Goal: Task Accomplishment & Management: Use online tool/utility

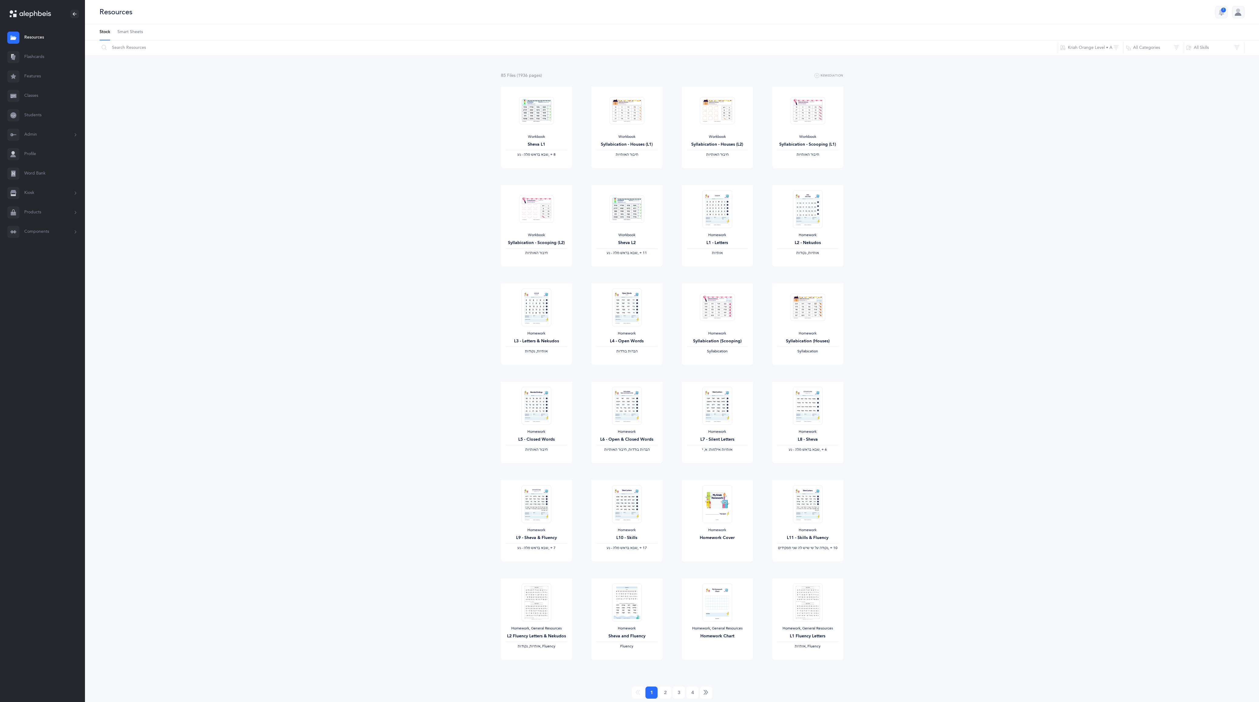
click at [35, 99] on link "Classes" at bounding box center [42, 95] width 85 height 19
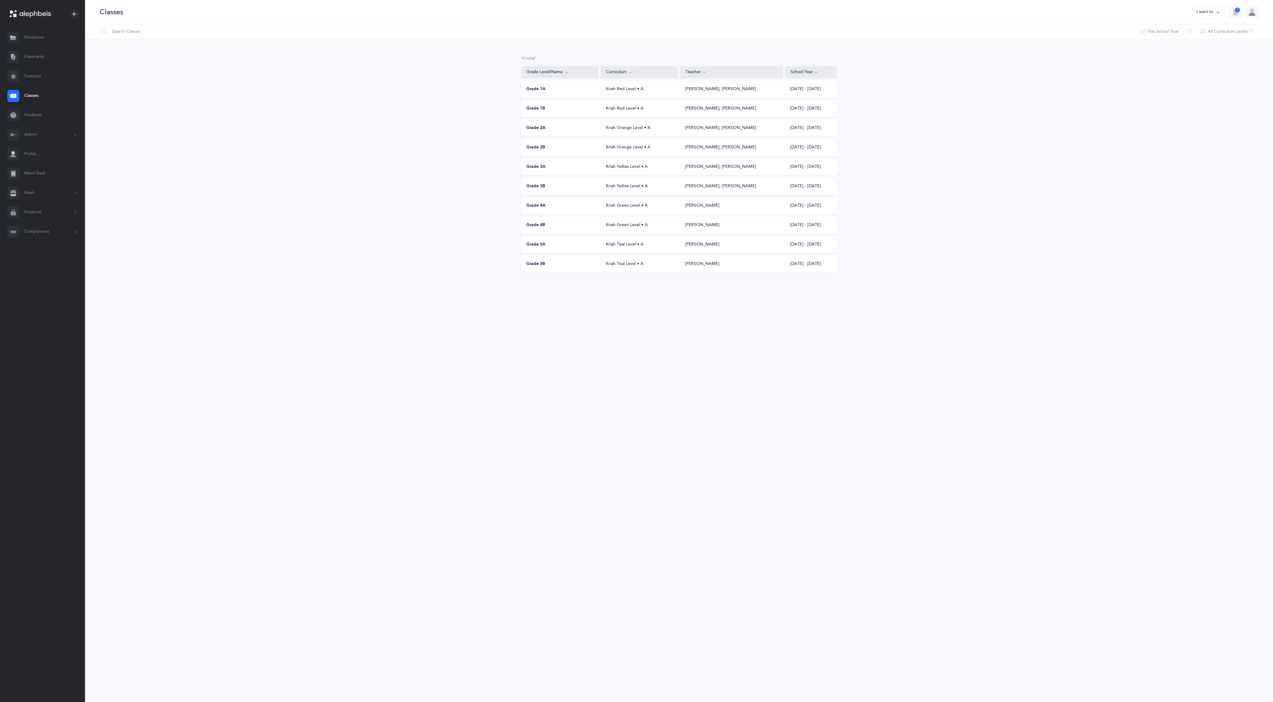
click at [541, 163] on div "Grade 3A Kriah Yellow Level • A [PERSON_NAME], [PERSON_NAME] [DATE] - [DATE]" at bounding box center [679, 166] width 316 height 17
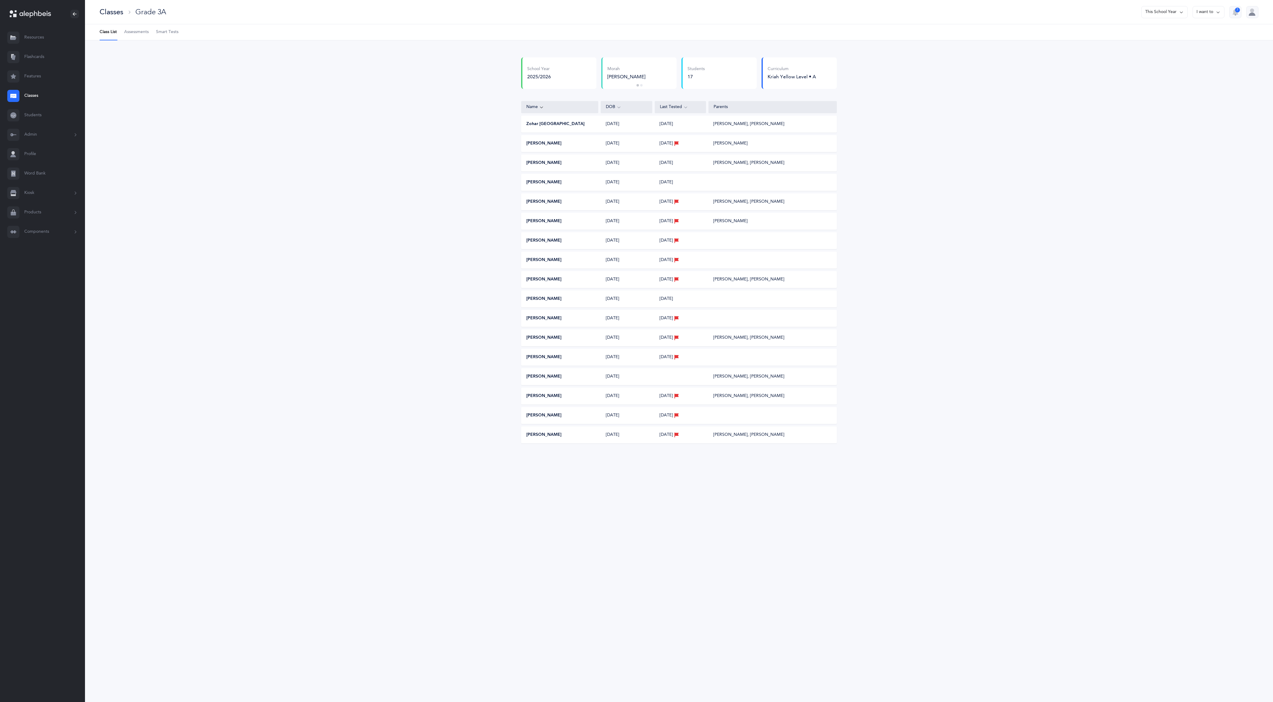
click at [538, 394] on button "[PERSON_NAME]" at bounding box center [543, 396] width 35 height 6
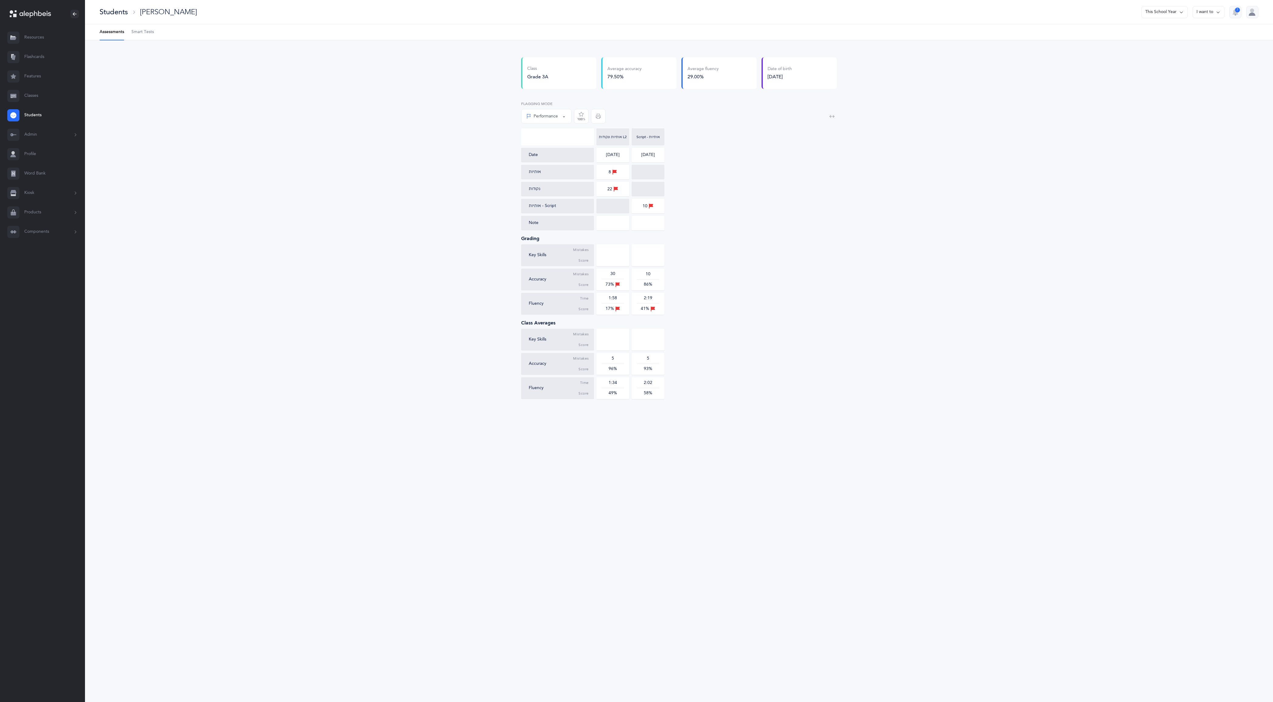
click at [599, 115] on icon "button" at bounding box center [598, 116] width 5 height 5
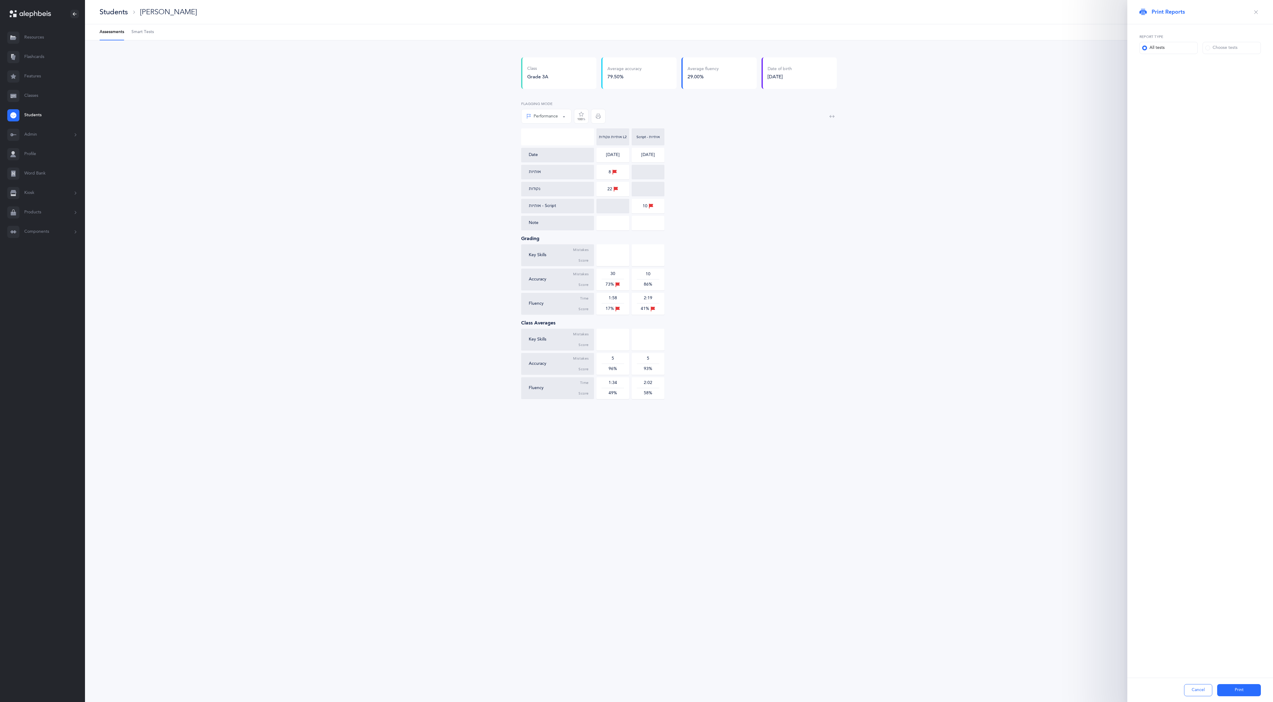
click at [1237, 686] on button "Print" at bounding box center [1239, 690] width 44 height 12
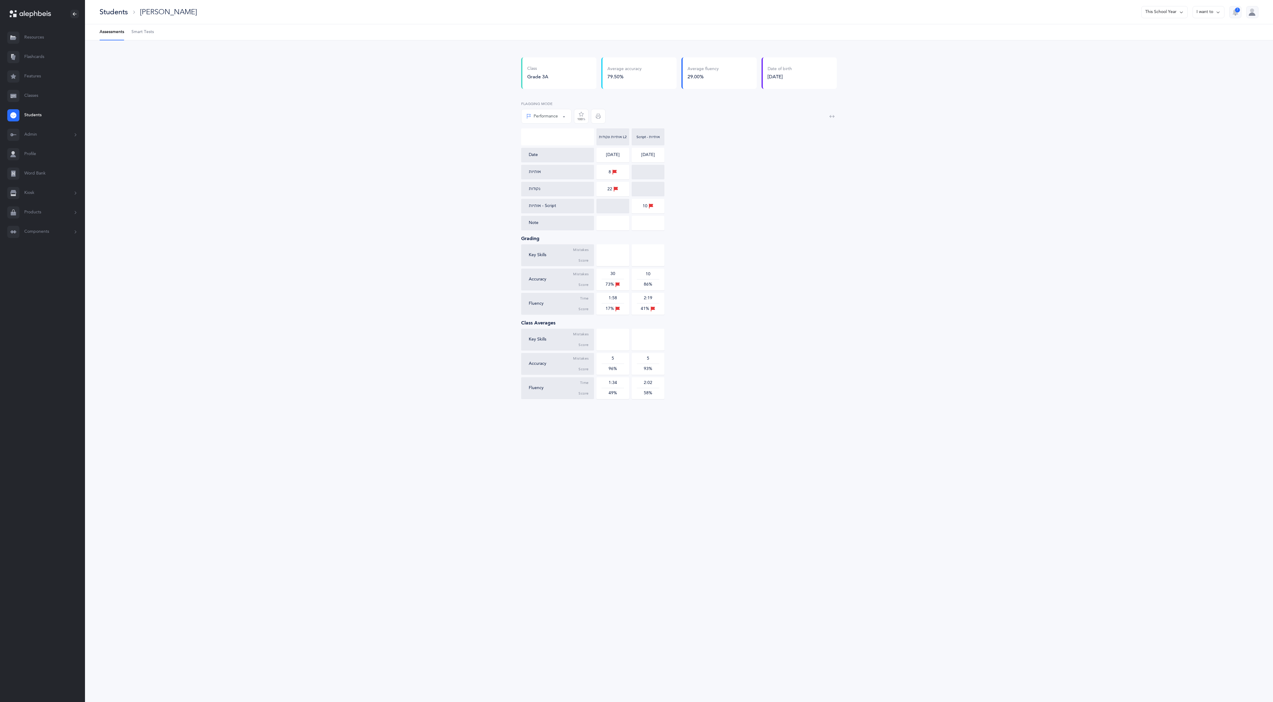
click at [1173, 12] on button "This School Year" at bounding box center [1164, 12] width 46 height 12
click at [1164, 46] on button "[DATE] - [DATE]" at bounding box center [1161, 41] width 41 height 11
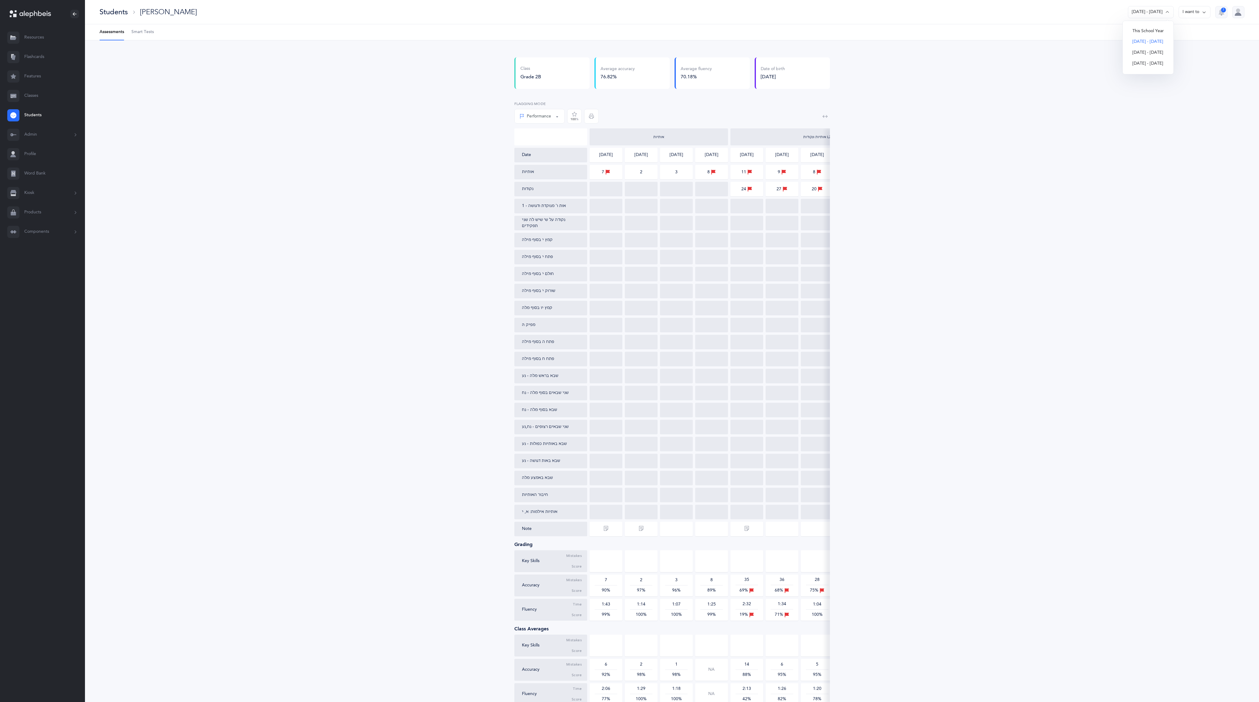
click at [589, 119] on span "button" at bounding box center [591, 116] width 15 height 15
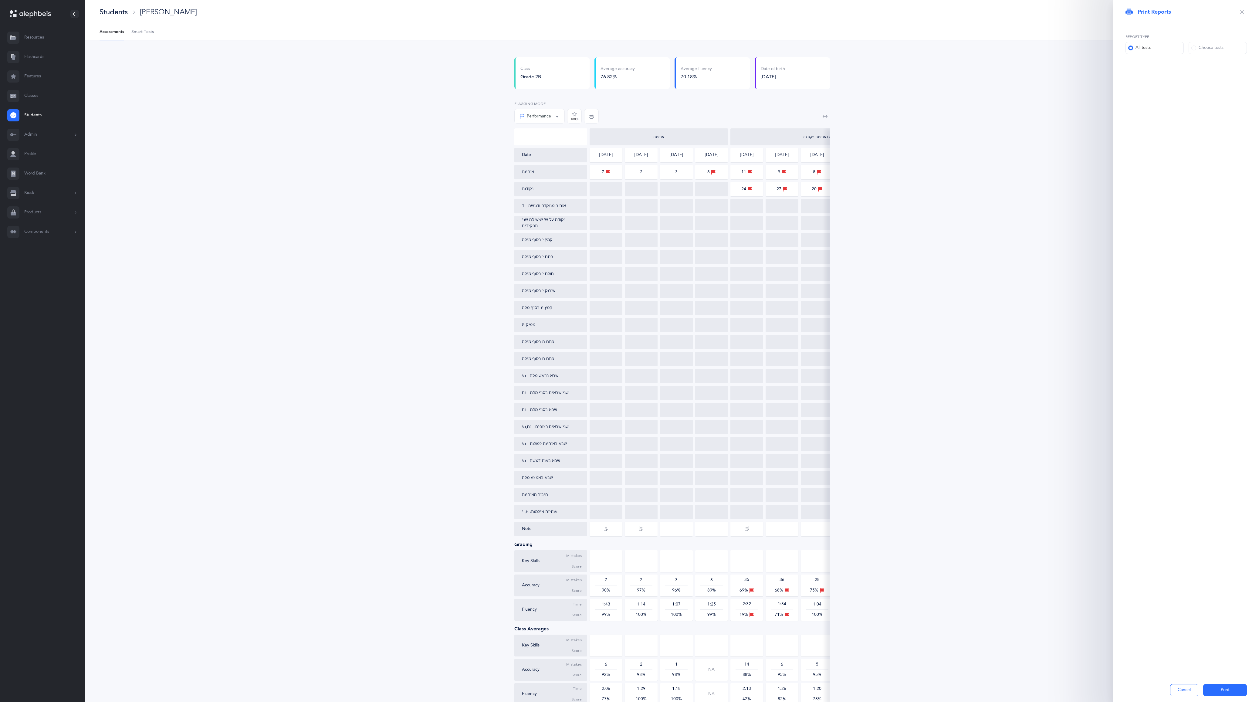
click at [1234, 686] on button "Print" at bounding box center [1225, 690] width 44 height 12
